Goal: Transaction & Acquisition: Purchase product/service

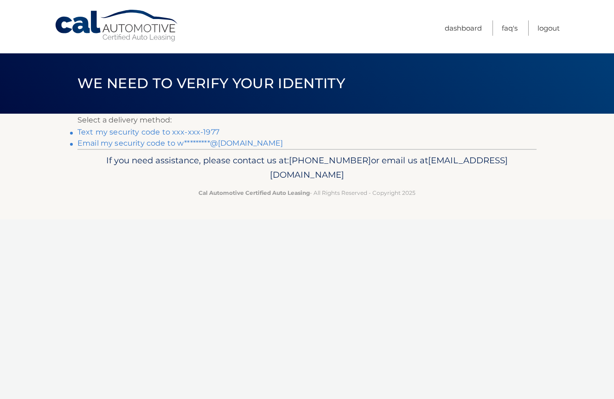
click at [160, 132] on link "Text my security code to xxx-xxx-1977" at bounding box center [148, 132] width 142 height 9
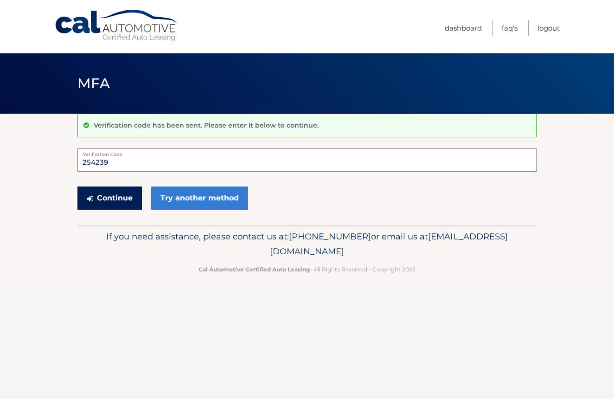
type input "254239"
click at [116, 198] on button "Continue" at bounding box center [109, 198] width 64 height 23
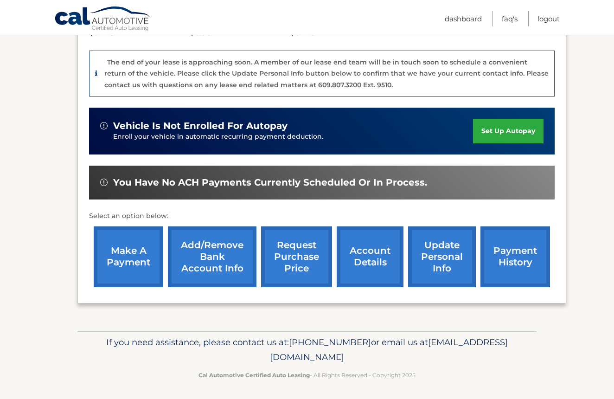
scroll to position [218, 0]
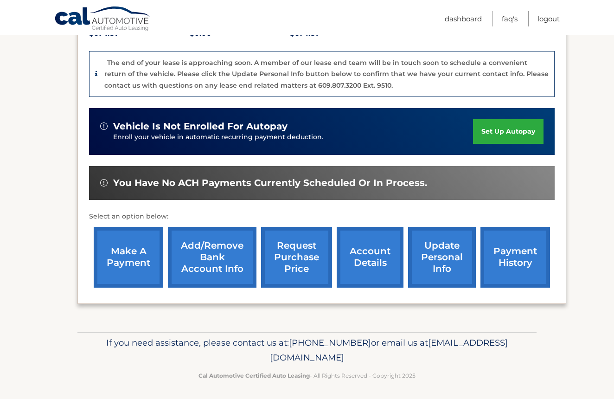
click at [140, 253] on link "make a payment" at bounding box center [129, 257] width 70 height 61
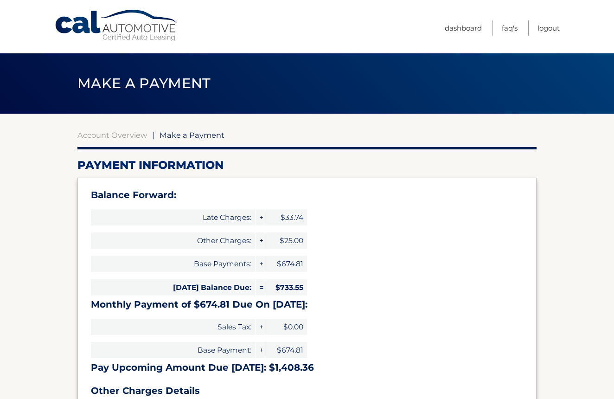
select select "ODc1ZjllMDMtNmYwMi00YWZlLTkxNTMtZTg5MTBkMDU3Njk3"
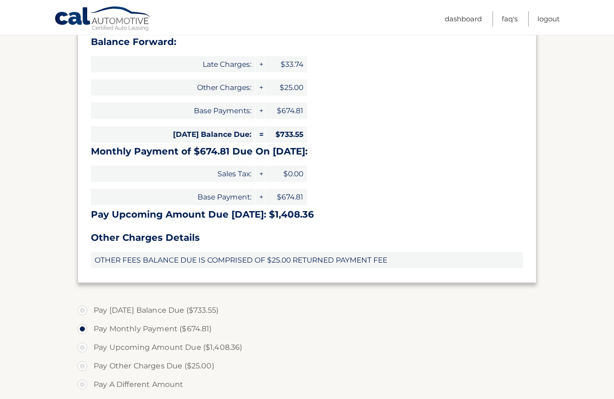
scroll to position [155, 0]
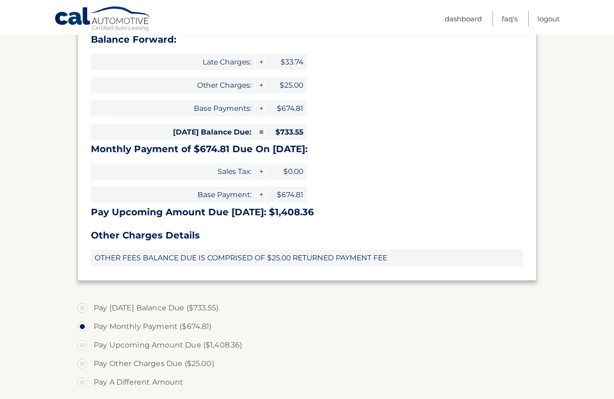
click at [84, 308] on label "Pay Today's Balance Due ($733.55)" at bounding box center [306, 308] width 459 height 19
click at [84, 308] on input "Pay Today's Balance Due ($733.55)" at bounding box center [85, 306] width 9 height 15
radio input "true"
type input "733.55"
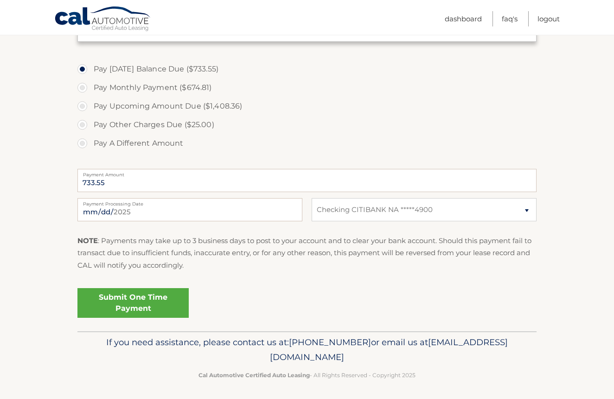
scroll to position [394, 0]
click at [147, 294] on link "Submit One Time Payment" at bounding box center [132, 304] width 111 height 30
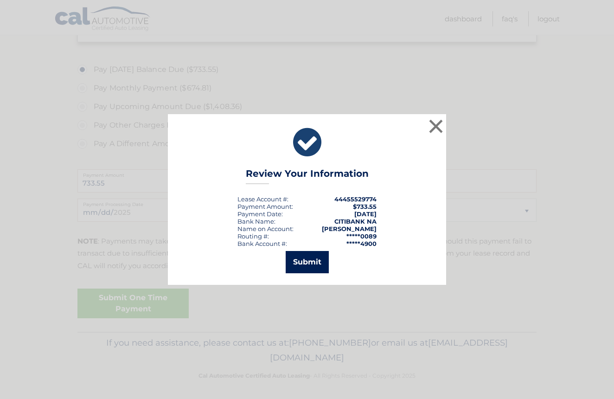
click at [313, 260] on button "Submit" at bounding box center [307, 262] width 43 height 22
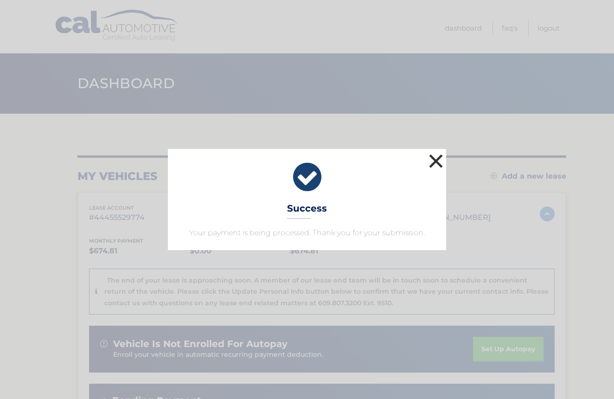
click at [434, 155] on button "×" at bounding box center [436, 161] width 19 height 19
